Goal: Navigation & Orientation: Find specific page/section

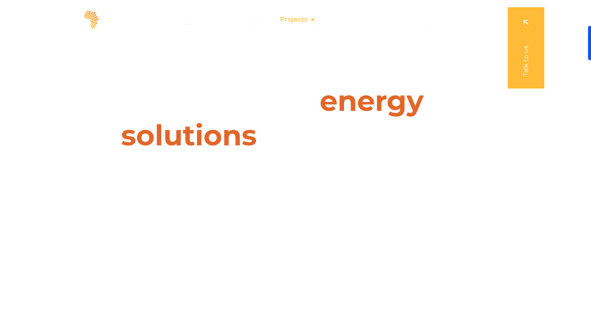
click at [309, 21] on div "Projects Close Projects Open Projects" at bounding box center [297, 19] width 49 height 16
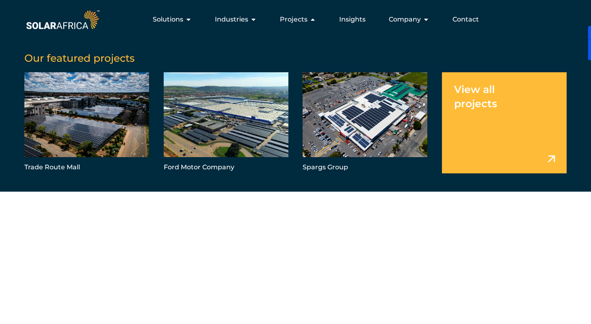
click at [504, 151] on link "Menu" at bounding box center [504, 122] width 125 height 101
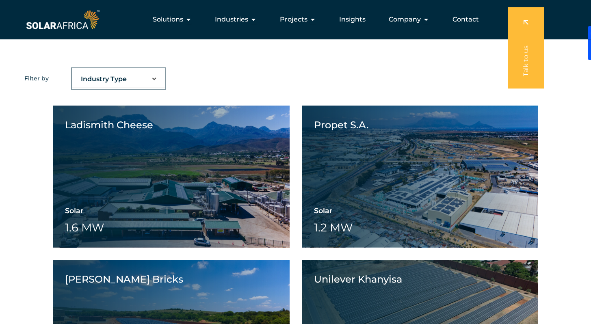
scroll to position [515, 0]
